Goal: Task Accomplishment & Management: Manage account settings

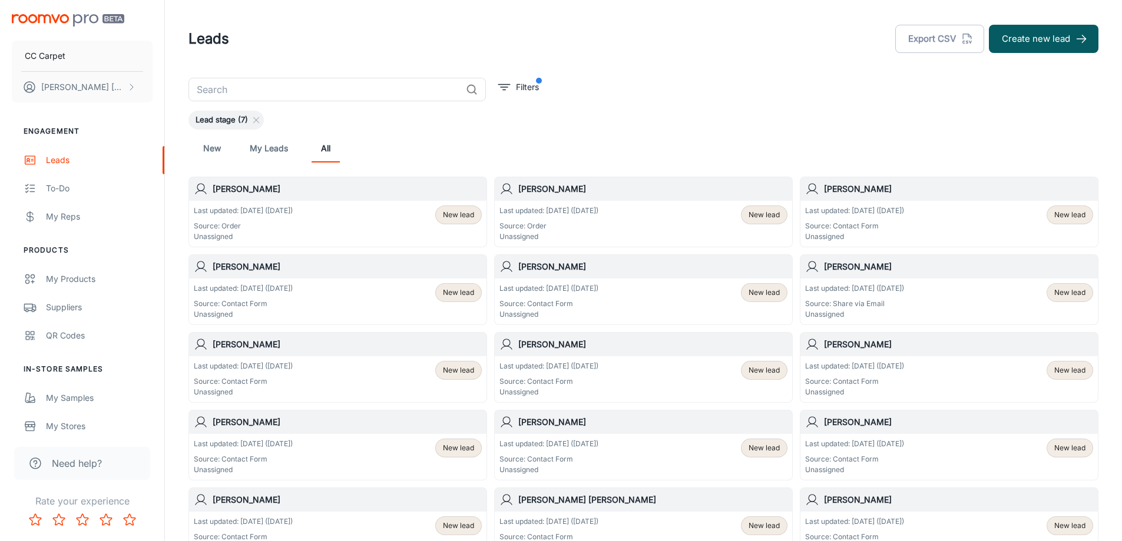
click at [397, 208] on div "Last updated: [DATE] ([DATE]) Source: Order Unassigned New lead" at bounding box center [338, 224] width 288 height 37
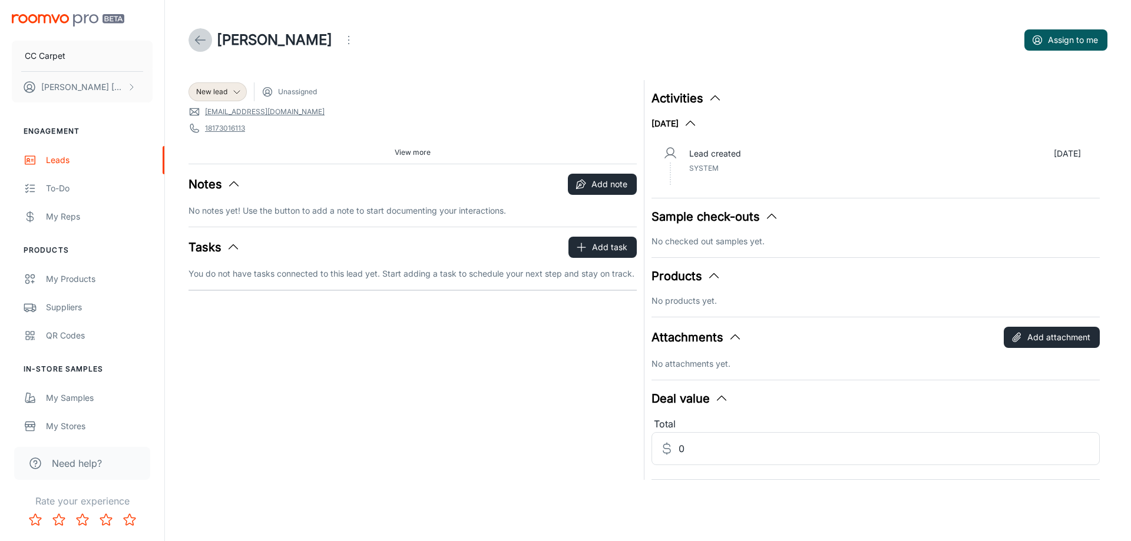
click at [200, 40] on line at bounding box center [201, 40] width 10 height 0
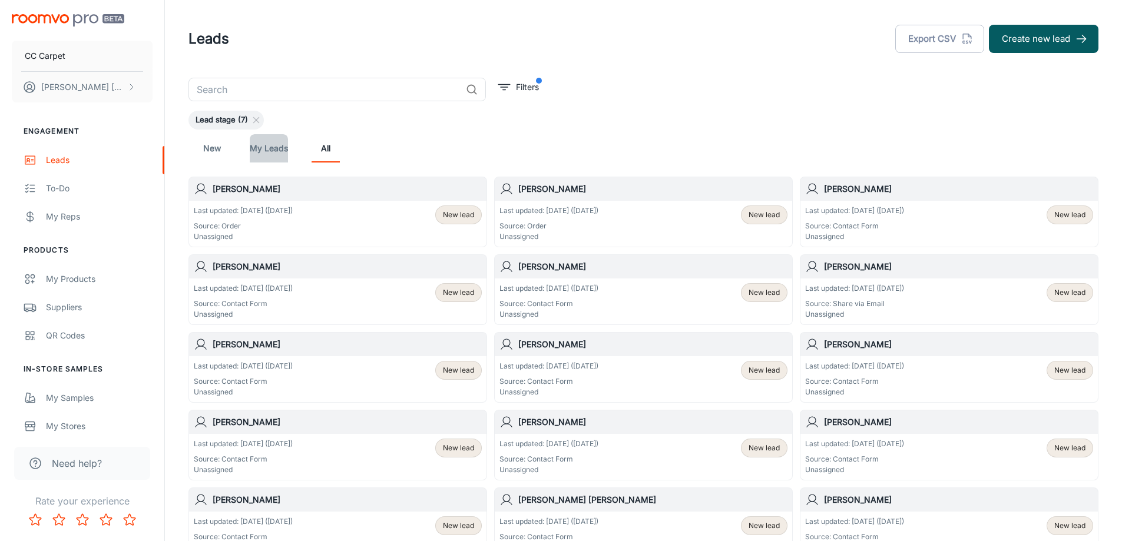
click at [256, 146] on link "My Leads" at bounding box center [269, 148] width 38 height 28
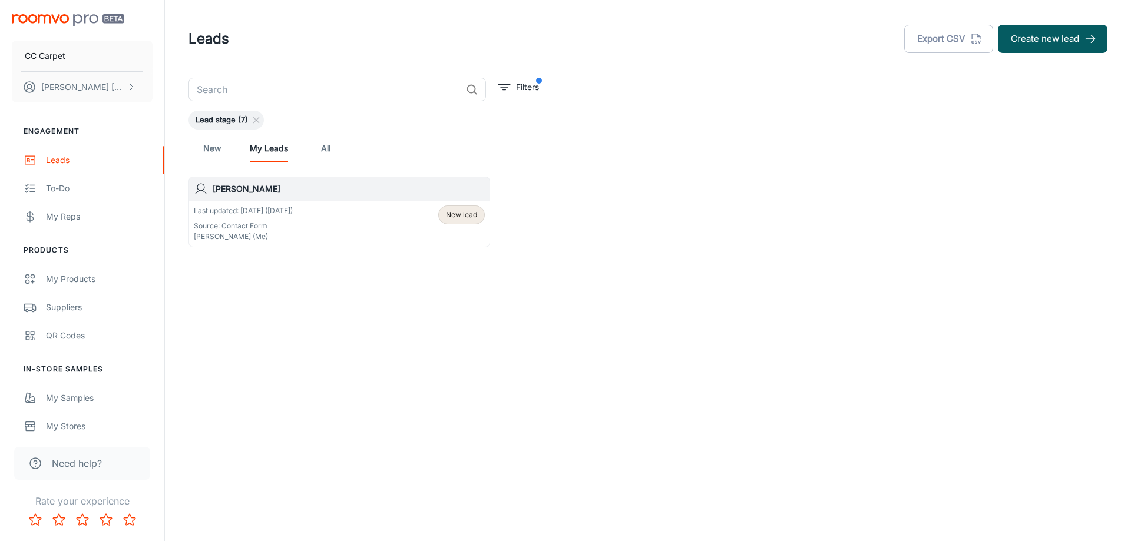
click at [216, 151] on link "New" at bounding box center [212, 148] width 28 height 28
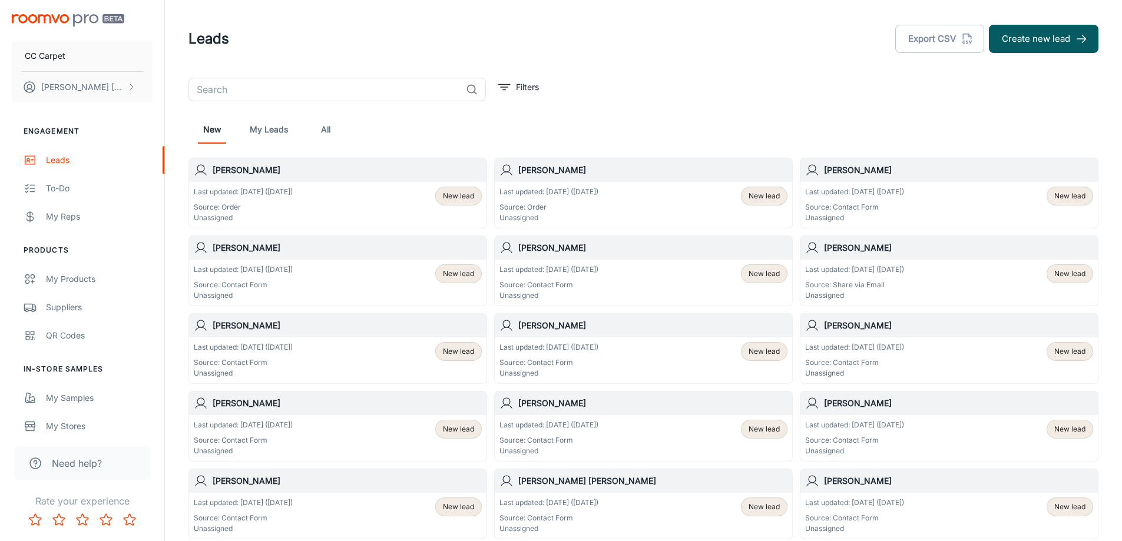
click at [257, 201] on div "Last updated: [DATE] ([DATE]) Source: Order Unassigned" at bounding box center [243, 205] width 99 height 37
